Goal: Information Seeking & Learning: Learn about a topic

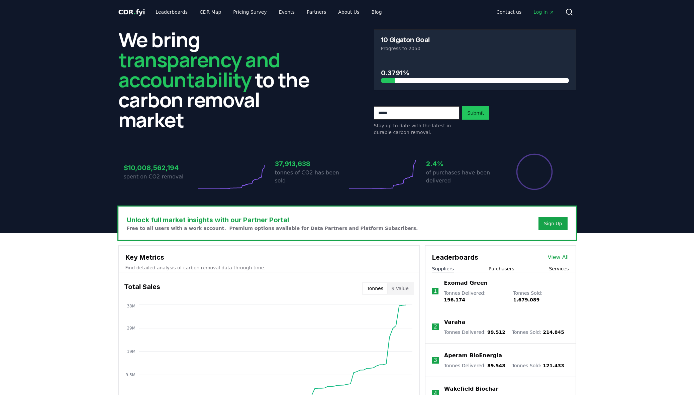
scroll to position [1, 0]
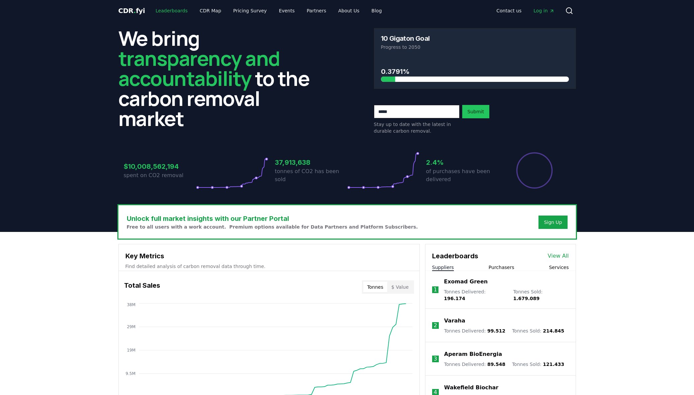
click at [175, 10] on link "Leaderboards" at bounding box center [171, 11] width 43 height 12
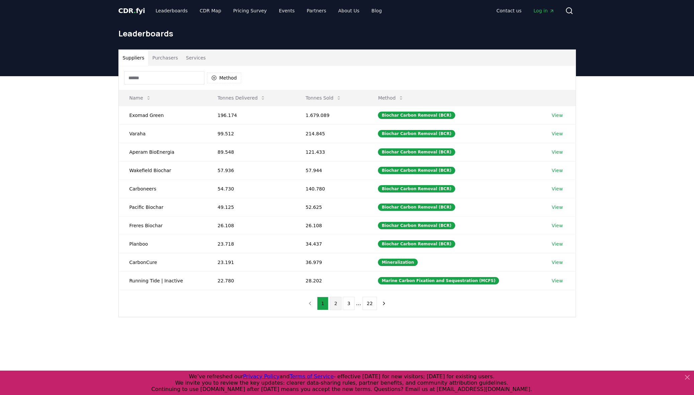
click at [337, 305] on button "2" at bounding box center [336, 303] width 12 height 13
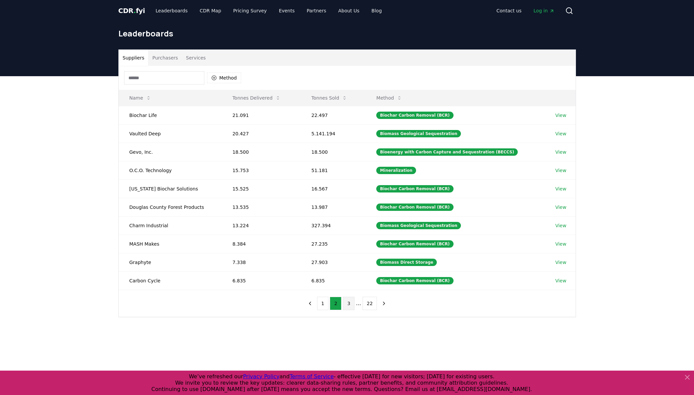
click at [351, 305] on button "3" at bounding box center [349, 303] width 12 height 13
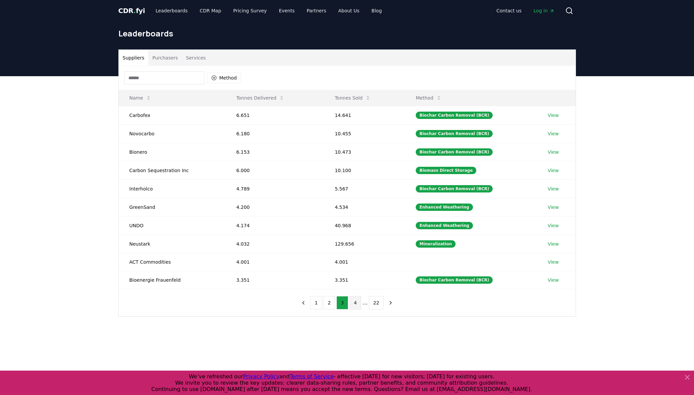
click at [356, 305] on button "4" at bounding box center [355, 302] width 12 height 13
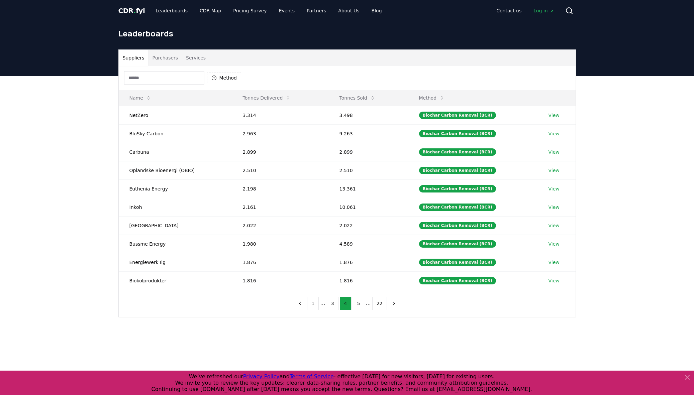
click at [356, 305] on button "5" at bounding box center [359, 303] width 12 height 13
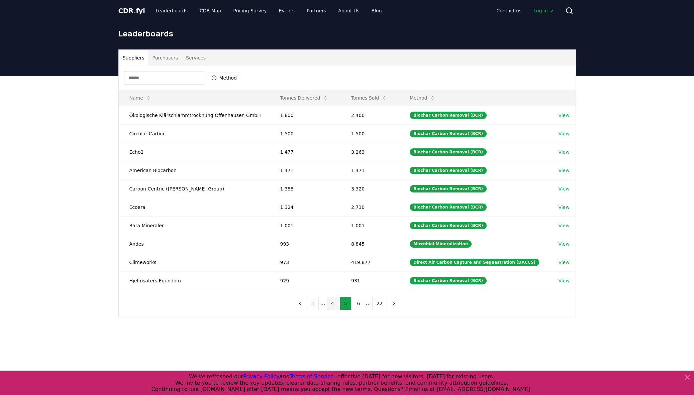
click at [356, 305] on button "6" at bounding box center [359, 303] width 12 height 13
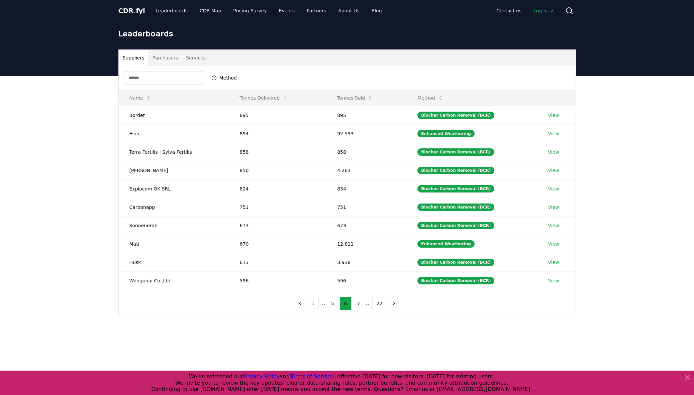
click at [356, 305] on button "7" at bounding box center [359, 303] width 12 height 13
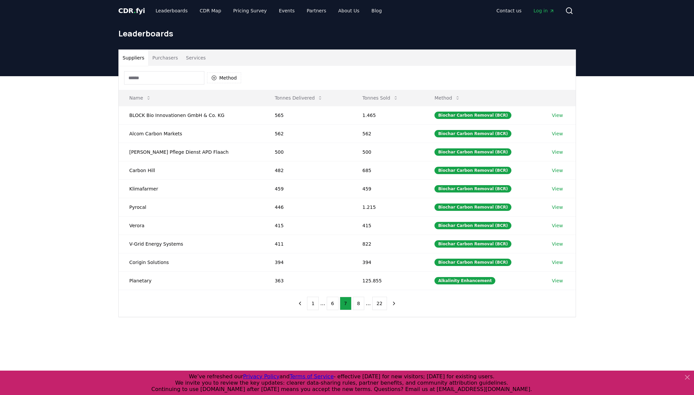
click at [159, 78] on input at bounding box center [164, 77] width 80 height 13
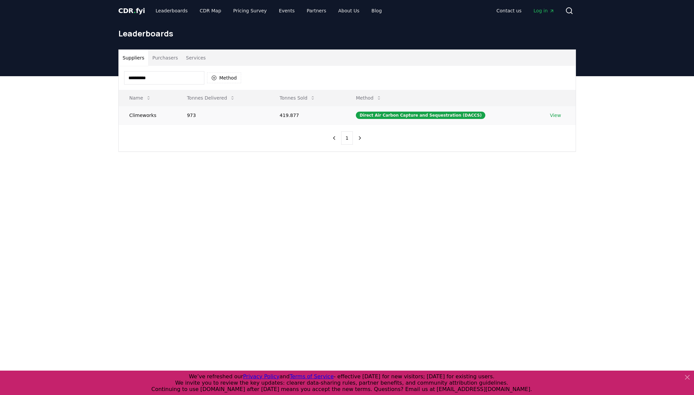
type input "**********"
click at [148, 117] on td "Climeworks" at bounding box center [147, 115] width 57 height 18
click at [428, 114] on div "Direct Air Carbon Capture and Sequestration (DACCS)" at bounding box center [420, 115] width 129 height 7
click at [552, 113] on link "View" at bounding box center [555, 115] width 11 height 7
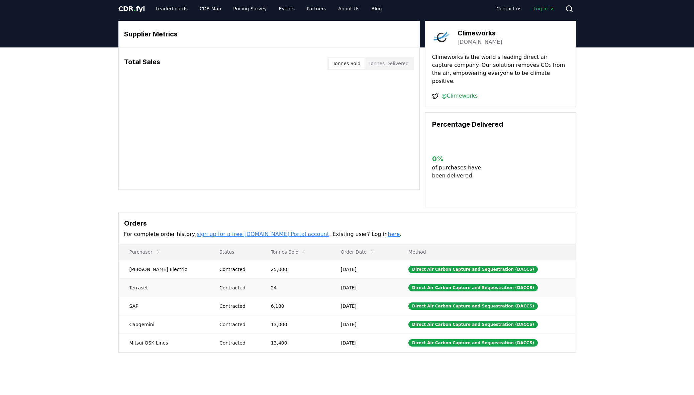
scroll to position [21, 0]
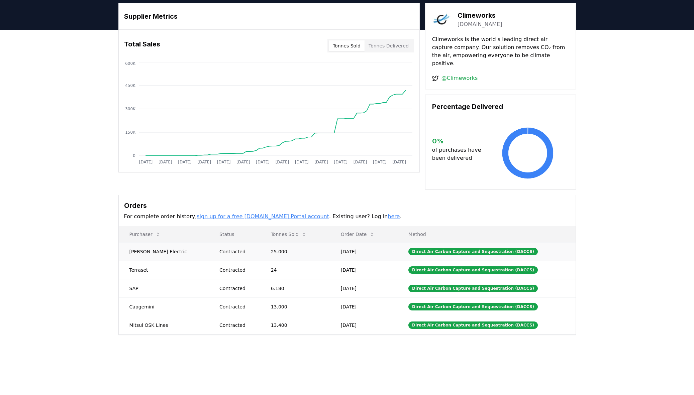
drag, startPoint x: 355, startPoint y: 244, endPoint x: 344, endPoint y: 244, distance: 11.4
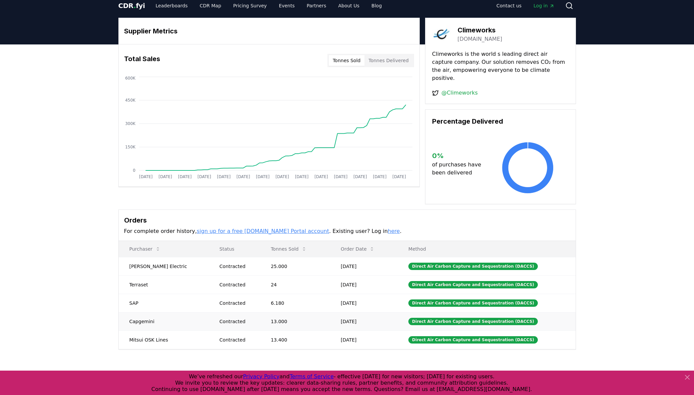
scroll to position [0, 0]
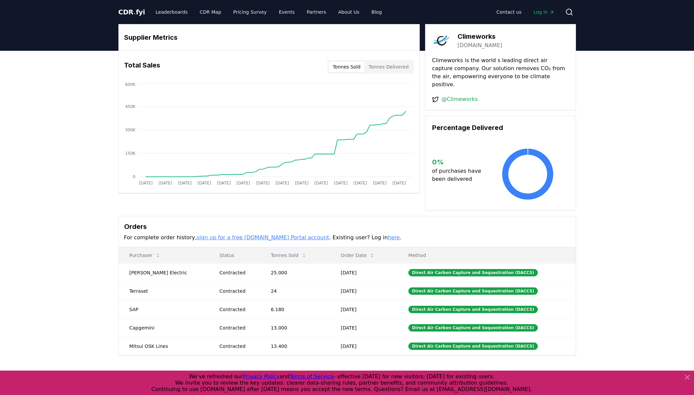
click at [343, 65] on button "Tonnes Sold" at bounding box center [347, 67] width 36 height 11
click at [544, 11] on span "Log in" at bounding box center [543, 12] width 21 height 7
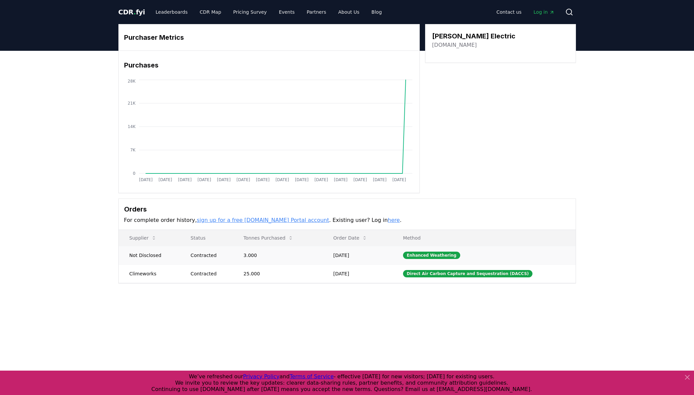
click at [478, 256] on td "Enhanced Weathering" at bounding box center [483, 255] width 183 height 18
click at [544, 276] on td "Direct Air Carbon Capture and Sequestration (DACCS)" at bounding box center [483, 273] width 183 height 18
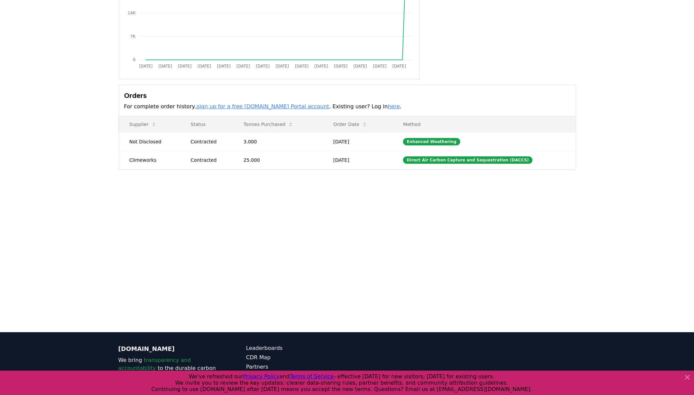
scroll to position [120, 0]
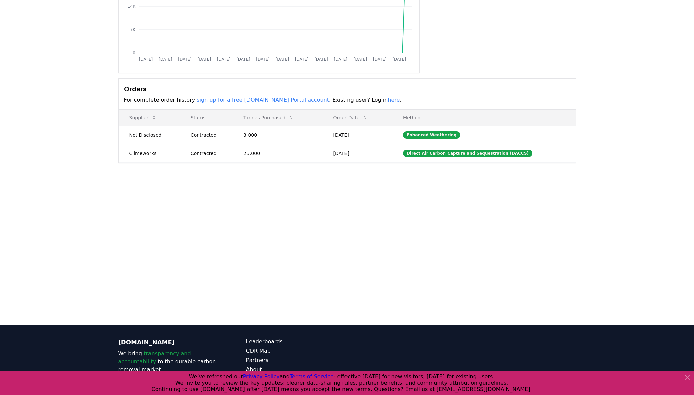
click at [688, 378] on icon at bounding box center [687, 377] width 8 height 8
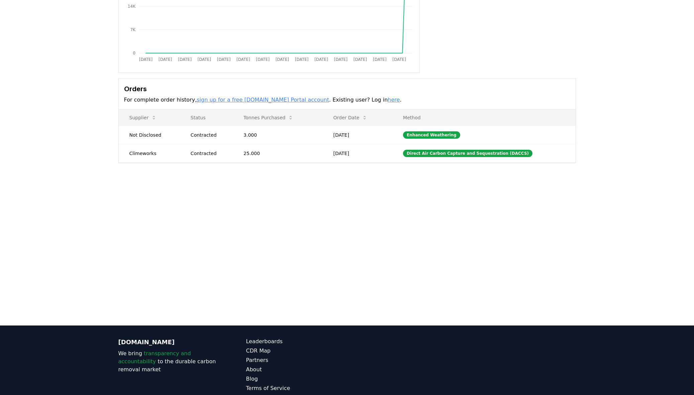
scroll to position [158, 0]
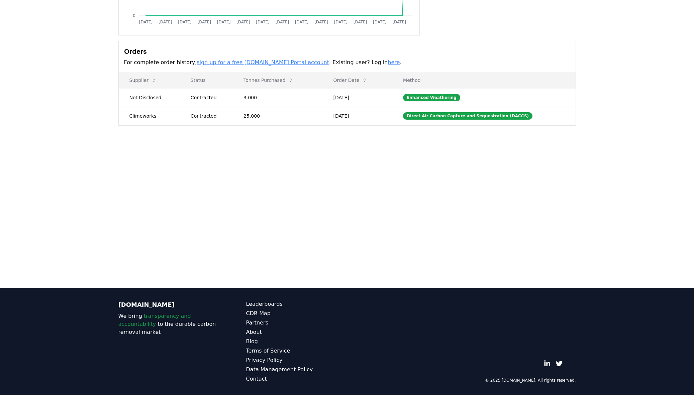
click at [119, 276] on main "Purchaser Metrics Purchases Jan 2019 Jul 2019 Jan 2020 Jul 2020 Jan 2021 Jul 20…" at bounding box center [347, 90] width 694 height 395
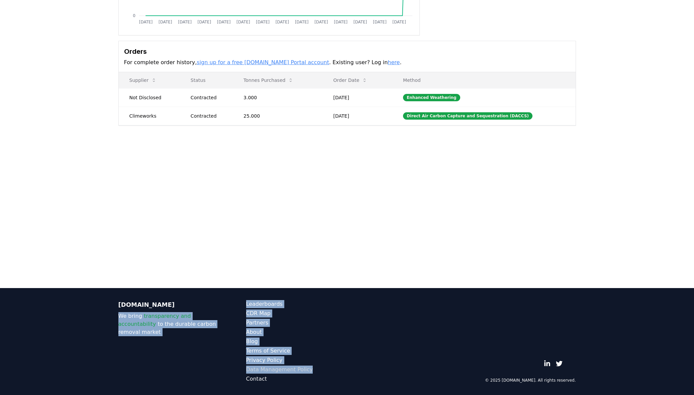
drag, startPoint x: 110, startPoint y: 316, endPoint x: 311, endPoint y: 372, distance: 209.2
click at [311, 372] on footer "CDR.fyi We bring transparency and accountability to the durable carbon removal …" at bounding box center [347, 341] width 694 height 107
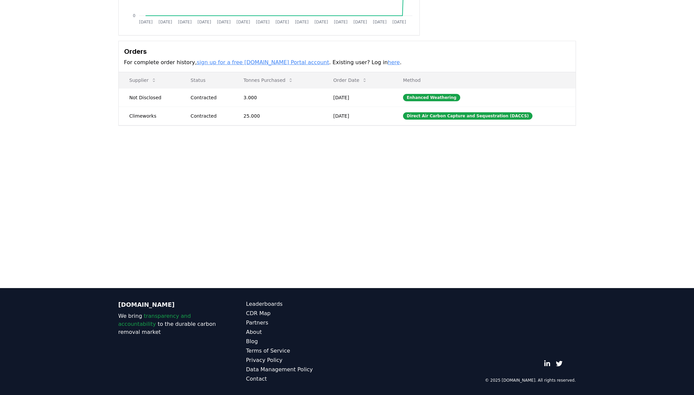
click at [331, 229] on main "Purchaser Metrics Purchases Jan 2019 Jul 2019 Jan 2020 Jul 2020 Jan 2021 Jul 20…" at bounding box center [347, 90] width 694 height 395
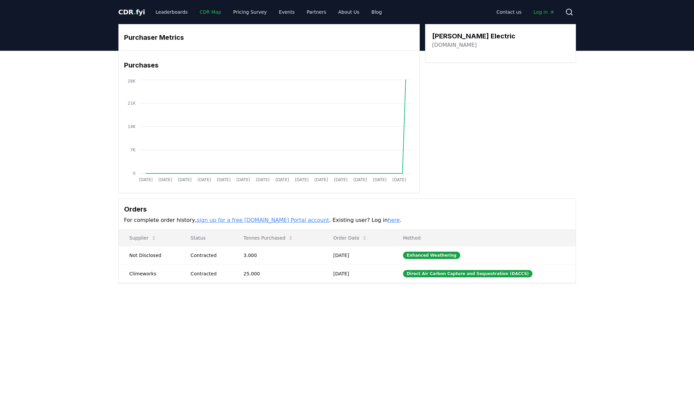
click at [208, 12] on link "CDR Map" at bounding box center [210, 12] width 32 height 12
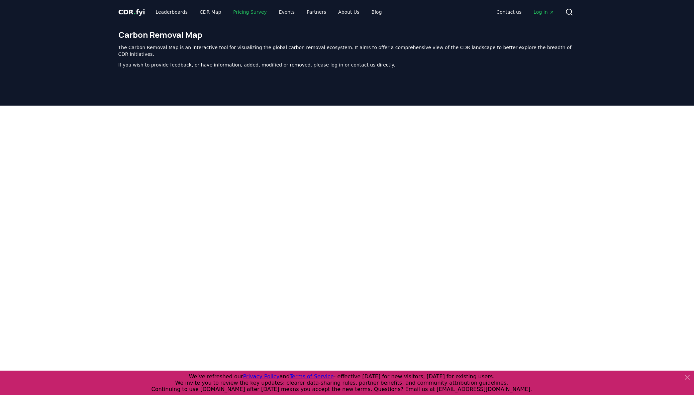
click at [236, 12] on link "Pricing Survey" at bounding box center [250, 12] width 44 height 12
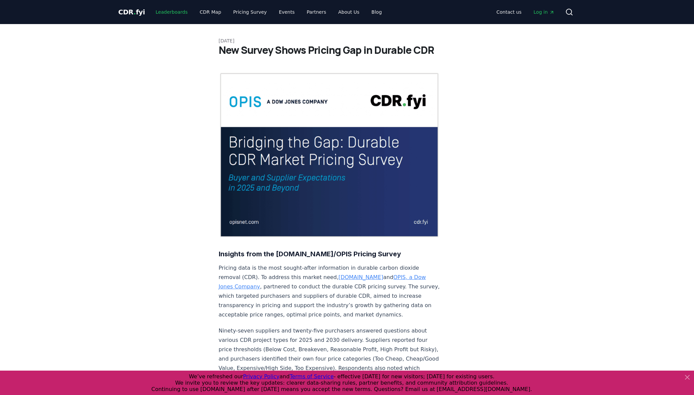
click at [173, 16] on link "Leaderboards" at bounding box center [171, 12] width 43 height 12
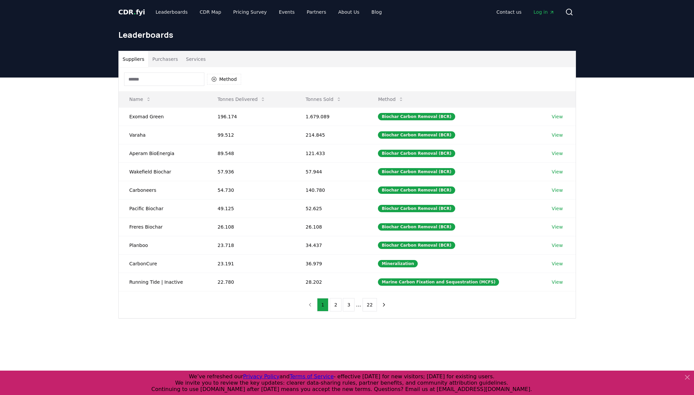
click at [167, 57] on button "Purchasers" at bounding box center [165, 59] width 34 height 16
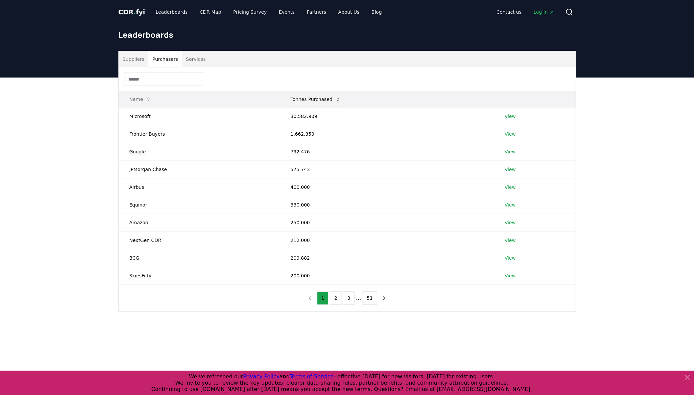
click at [321, 96] on button "Tonnes Purchased" at bounding box center [315, 99] width 61 height 13
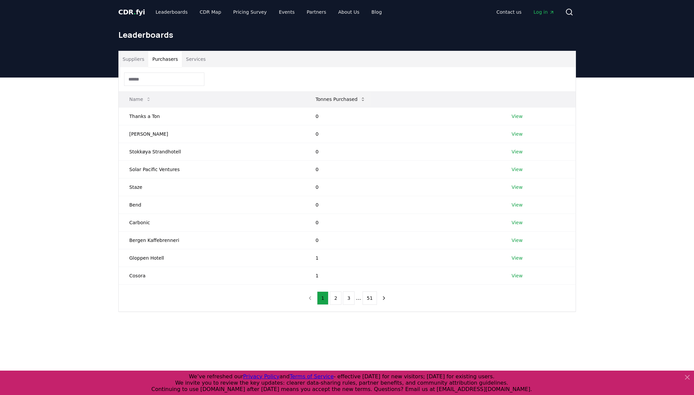
click at [321, 96] on button "Tonnes Purchased" at bounding box center [340, 99] width 61 height 13
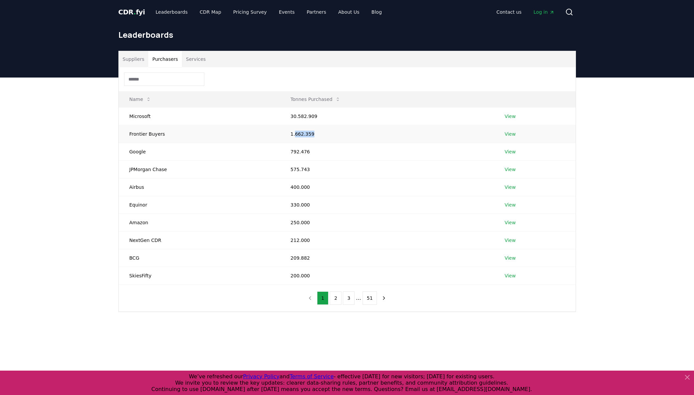
drag, startPoint x: 295, startPoint y: 136, endPoint x: 313, endPoint y: 138, distance: 17.9
click at [313, 138] on td "1.662.359" at bounding box center [387, 134] width 214 height 18
click at [299, 153] on td "792.476" at bounding box center [387, 152] width 214 height 18
click at [299, 184] on td "400.000" at bounding box center [387, 187] width 214 height 18
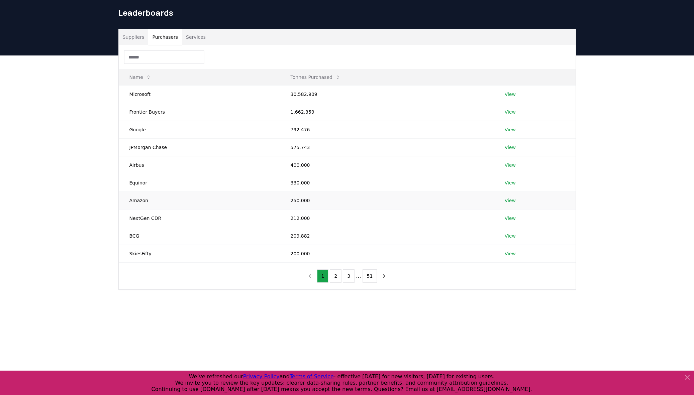
scroll to position [24, 0]
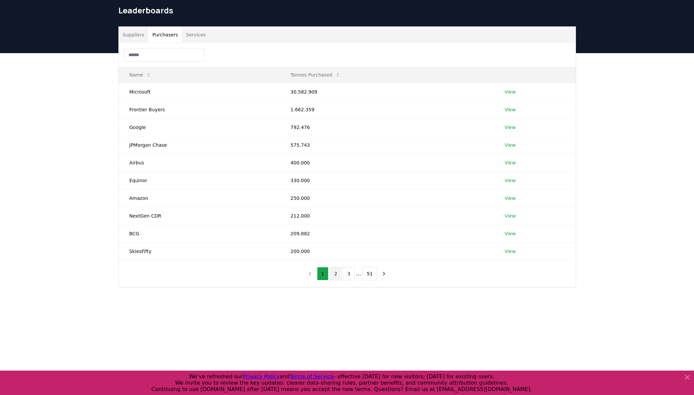
click at [336, 276] on button "2" at bounding box center [336, 273] width 12 height 13
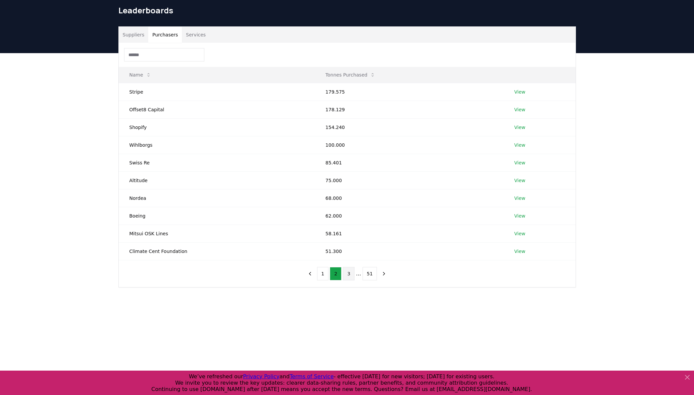
click at [349, 273] on button "3" at bounding box center [349, 273] width 12 height 13
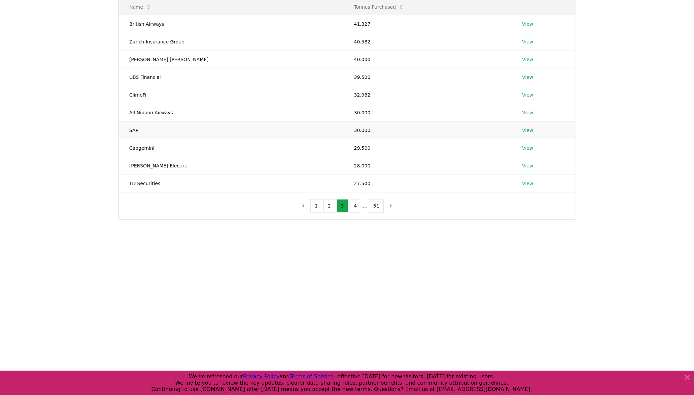
scroll to position [0, 0]
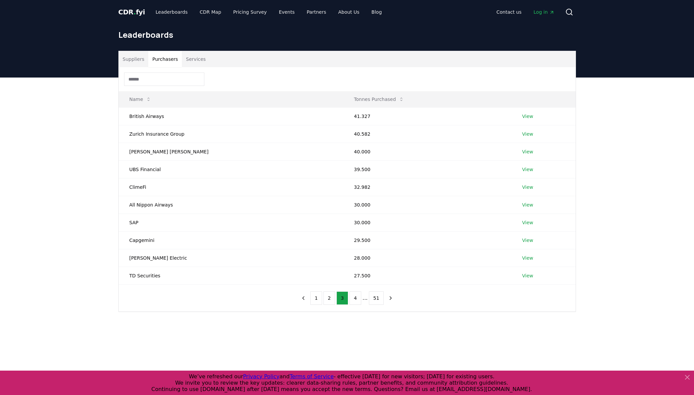
click at [618, 250] on div "Suppliers Purchasers Services Name Tonnes Purchased British Airways 41.327 View…" at bounding box center [347, 208] width 694 height 261
